Goal: Check status: Check status

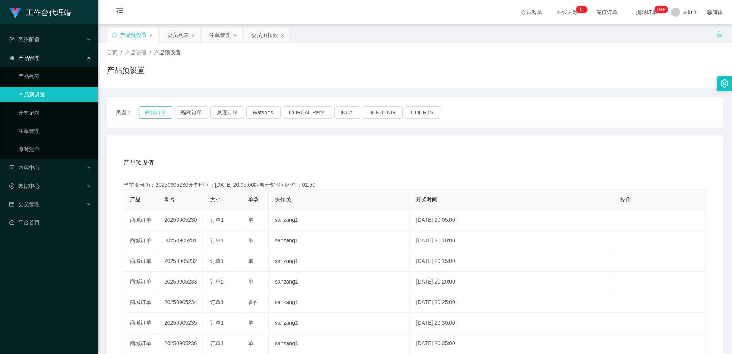
click at [146, 115] on button "商城订单" at bounding box center [156, 112] width 34 height 12
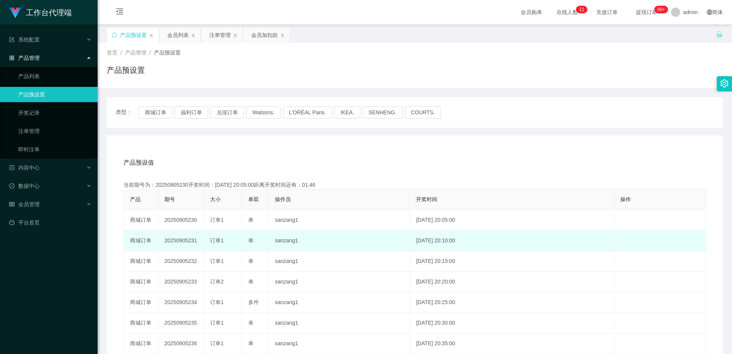
drag, startPoint x: 199, startPoint y: 239, endPoint x: 146, endPoint y: 239, distance: 53.4
click at [146, 239] on tr "商城订单 20250905231 订单1 单 sanzang1 [DATE] 20:10:00 编 辑 限制投注" at bounding box center [415, 241] width 582 height 21
click at [169, 237] on td "20250905231" at bounding box center [181, 241] width 46 height 21
drag, startPoint x: 162, startPoint y: 241, endPoint x: 201, endPoint y: 239, distance: 39.3
click at [201, 239] on td "20250905231" at bounding box center [181, 241] width 46 height 21
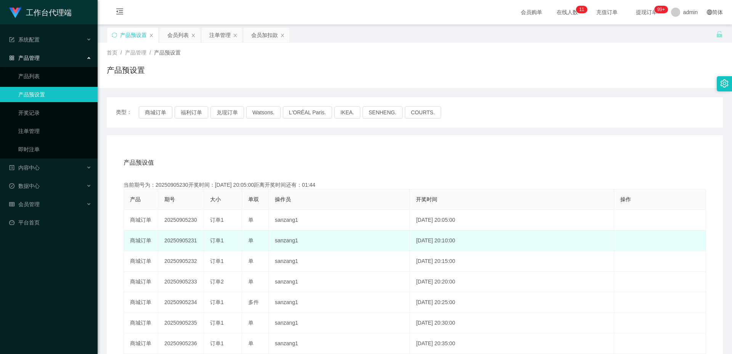
copy td "20250905231"
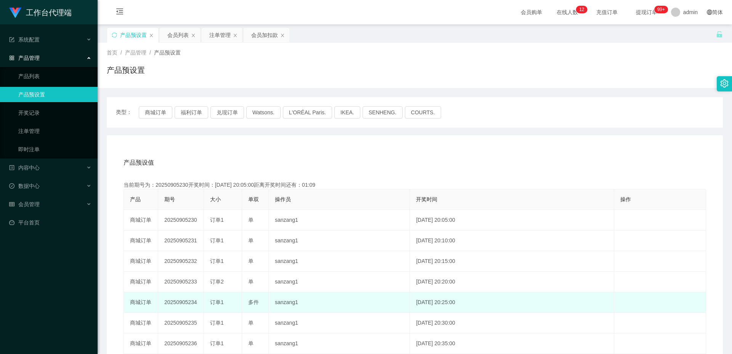
copy td "20250905231"
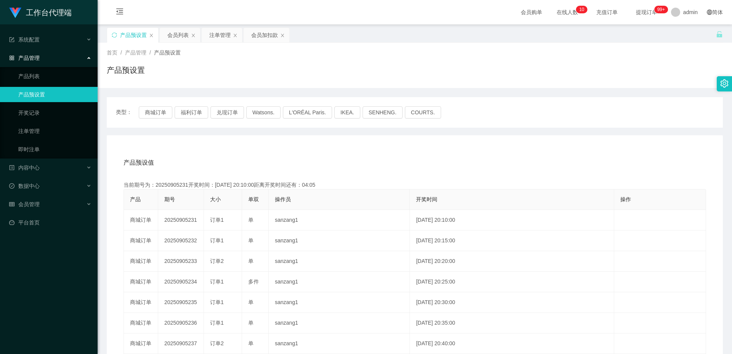
drag, startPoint x: 216, startPoint y: 36, endPoint x: 223, endPoint y: 45, distance: 11.1
click at [216, 36] on div "注单管理" at bounding box center [219, 35] width 21 height 14
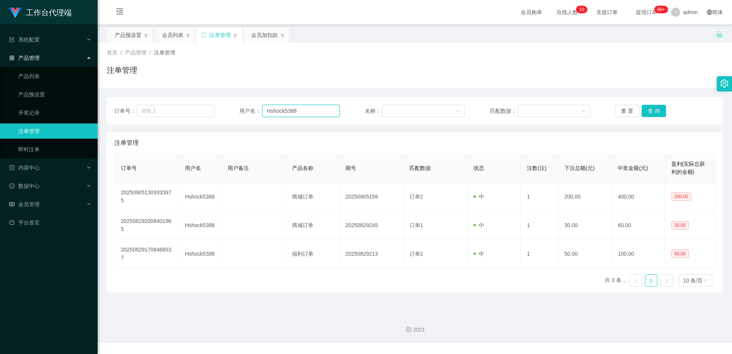
click at [294, 111] on input "Hshock5388" at bounding box center [300, 111] width 77 height 12
paste input "98528033"
type input "98528033"
click at [649, 110] on button "查 询" at bounding box center [653, 111] width 24 height 12
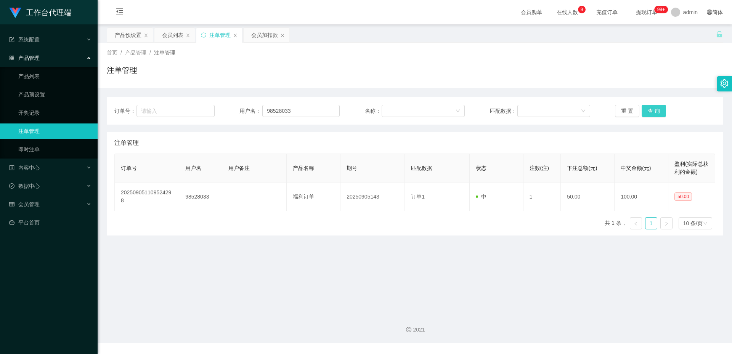
click at [652, 109] on button "查 询" at bounding box center [653, 111] width 24 height 12
click at [127, 36] on div "产品预设置" at bounding box center [128, 35] width 27 height 14
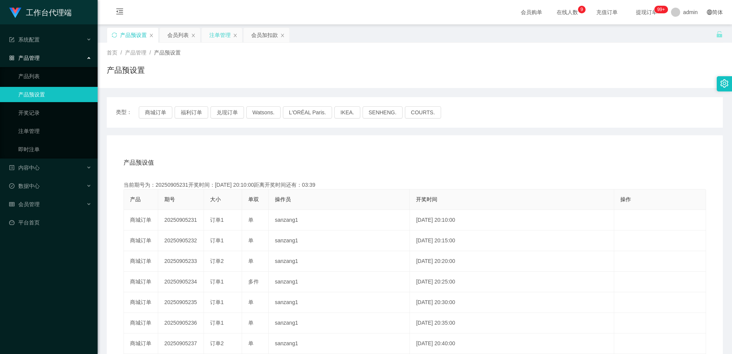
click at [222, 37] on div "注单管理" at bounding box center [219, 35] width 21 height 14
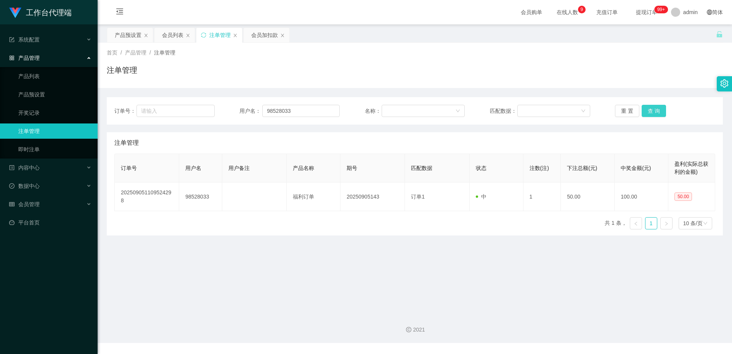
click at [652, 110] on button "查 询" at bounding box center [653, 111] width 24 height 12
click at [652, 111] on button "查 询" at bounding box center [653, 111] width 24 height 12
click at [648, 112] on button "查 询" at bounding box center [653, 111] width 24 height 12
click at [648, 112] on button "查 询" at bounding box center [657, 111] width 33 height 12
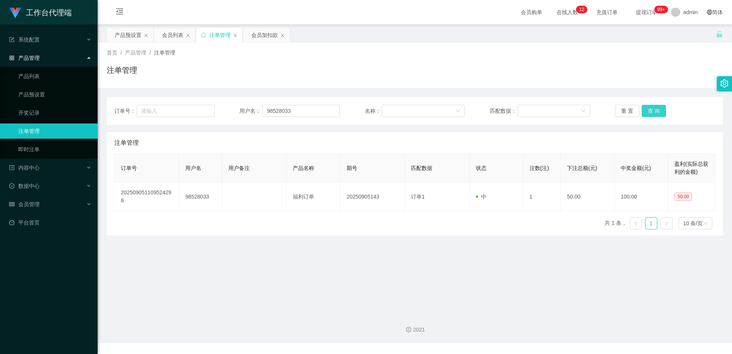
click at [648, 112] on button "查 询" at bounding box center [653, 111] width 24 height 12
click at [648, 112] on button "查 询" at bounding box center [657, 111] width 33 height 12
click at [137, 36] on div "产品预设置" at bounding box center [128, 35] width 27 height 14
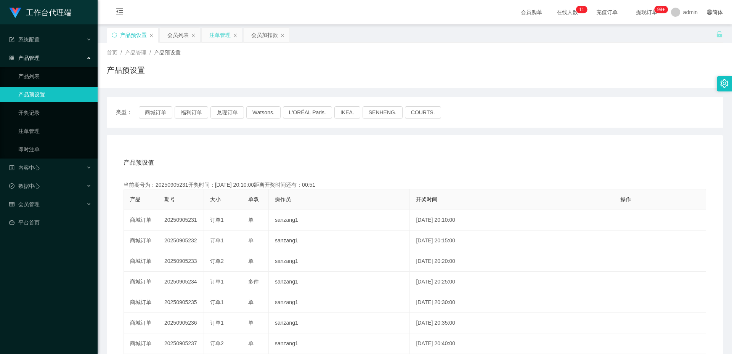
click at [214, 32] on div "注单管理" at bounding box center [219, 35] width 21 height 14
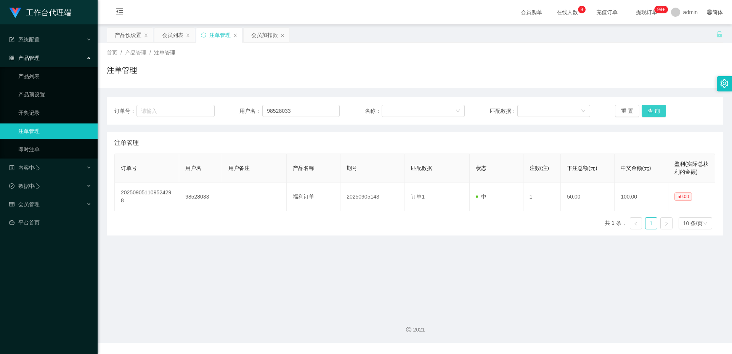
click at [656, 112] on button "查 询" at bounding box center [653, 111] width 24 height 12
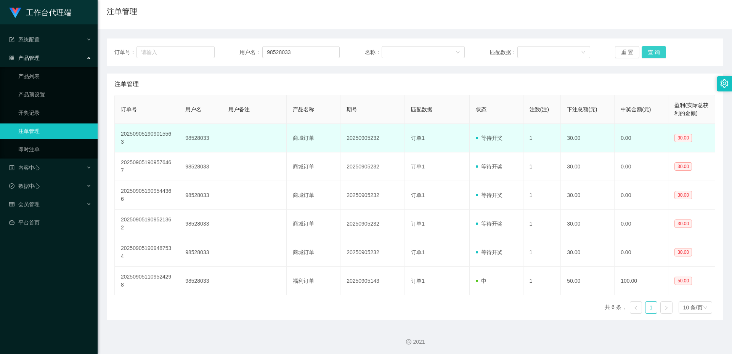
scroll to position [60, 0]
